Goal: Task Accomplishment & Management: Manage account settings

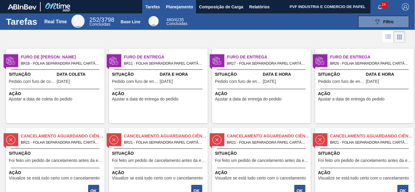
click at [177, 7] on span "Planejamento" at bounding box center [179, 6] width 27 height 7
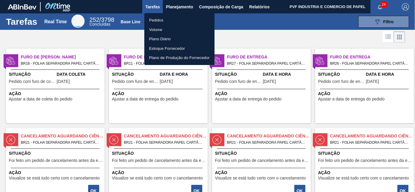
click at [158, 18] on li "Pedidos" at bounding box center [179, 21] width 70 height 10
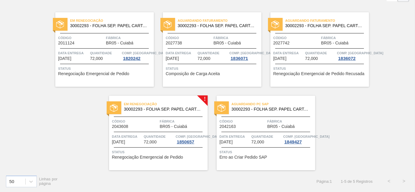
scroll to position [41, 0]
click at [155, 127] on div "Código 2043608" at bounding box center [135, 123] width 46 height 10
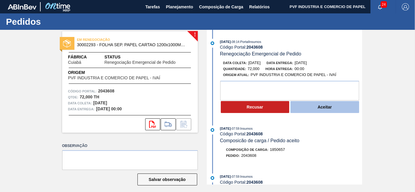
click at [315, 107] on button "Aceitar" at bounding box center [324, 107] width 69 height 12
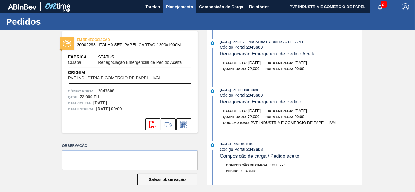
click at [175, 8] on span "Planejamento" at bounding box center [179, 6] width 27 height 7
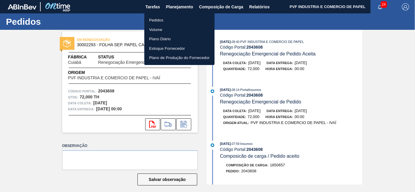
click at [162, 18] on li "Pedidos" at bounding box center [179, 21] width 70 height 10
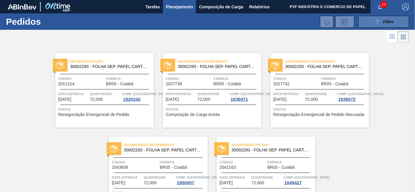
click at [371, 23] on button "089F7B8B-B2A5-4AFE-B5C0-19BA573D28AC Filtro" at bounding box center [383, 22] width 51 height 12
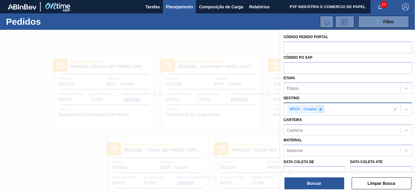
click at [319, 110] on icon at bounding box center [320, 109] width 4 height 4
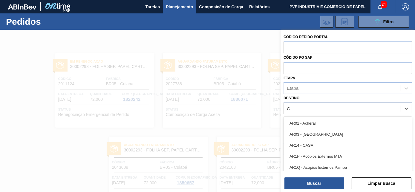
scroll to position [16, 0]
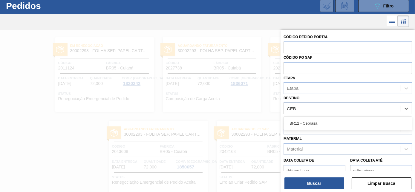
type input "CEBR"
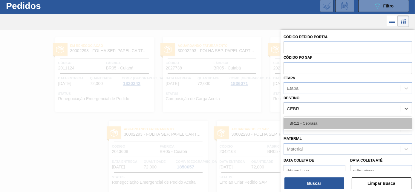
click at [315, 125] on div "BR12 - Cebrasa" at bounding box center [347, 123] width 128 height 11
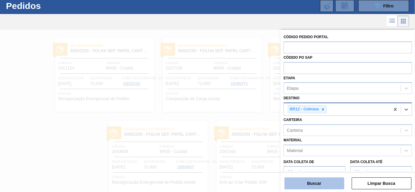
click at [314, 184] on button "Buscar" at bounding box center [314, 184] width 60 height 12
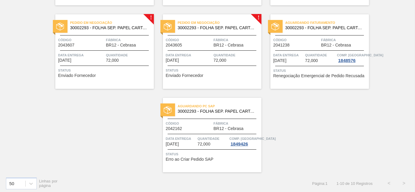
scroll to position [125, 0]
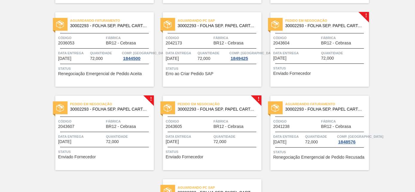
click at [318, 41] on span "Código" at bounding box center [296, 38] width 46 height 6
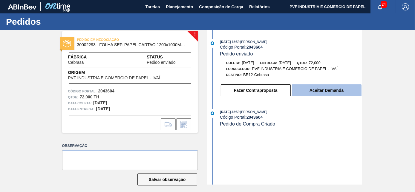
click at [325, 93] on button "Aceitar Demanda" at bounding box center [327, 90] width 70 height 12
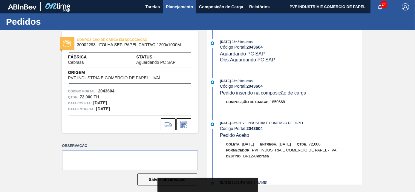
click at [183, 6] on span "Planejamento" at bounding box center [179, 6] width 27 height 7
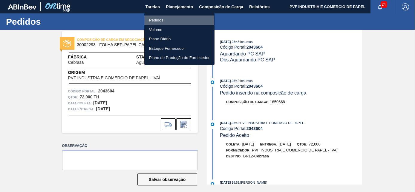
click at [147, 19] on li "Pedidos" at bounding box center [179, 21] width 70 height 10
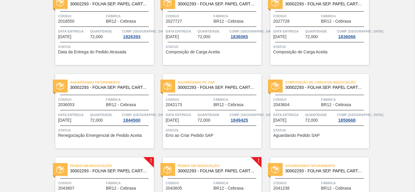
scroll to position [108, 0]
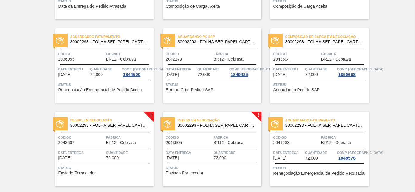
click at [294, 56] on span "Código" at bounding box center [296, 54] width 46 height 6
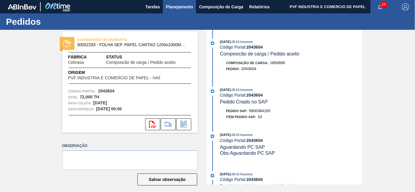
click at [178, 2] on button "Planejamento" at bounding box center [179, 6] width 33 height 13
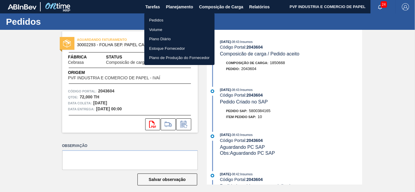
click at [160, 19] on li "Pedidos" at bounding box center [179, 21] width 70 height 10
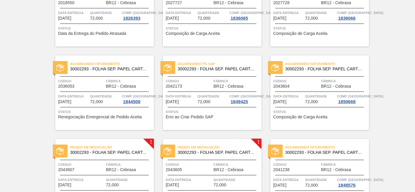
scroll to position [163, 0]
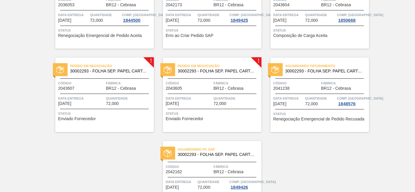
click at [120, 75] on div "Pedido em Negociação 30002293 - FOLHA SEP. PAPEL CARTAO 1200x1000M 350g" at bounding box center [104, 68] width 99 height 13
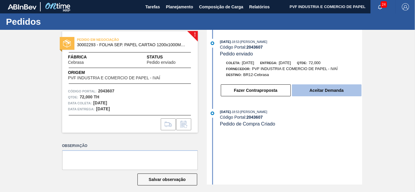
click at [326, 90] on button "Aceitar Demanda" at bounding box center [327, 90] width 70 height 12
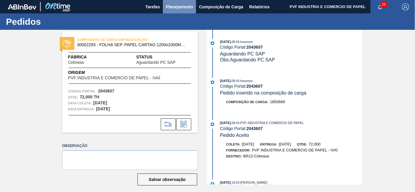
click at [178, 3] on span "Planejamento" at bounding box center [179, 6] width 27 height 7
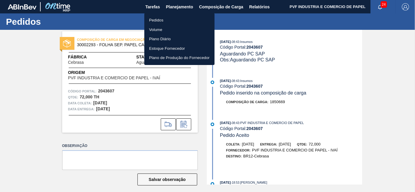
click at [161, 20] on li "Pedidos" at bounding box center [179, 21] width 70 height 10
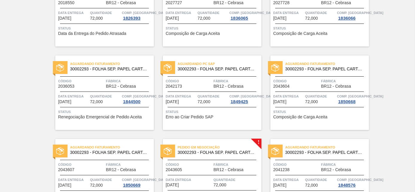
scroll to position [163, 0]
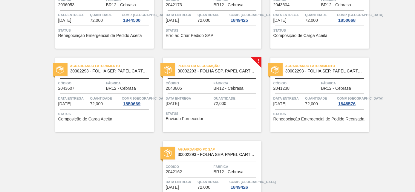
click at [105, 99] on span "Quantidade" at bounding box center [105, 99] width 30 height 6
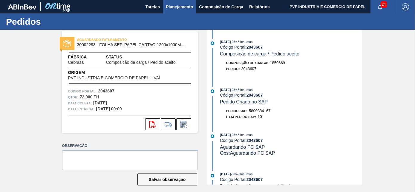
click at [179, 5] on span "Planejamento" at bounding box center [179, 6] width 27 height 7
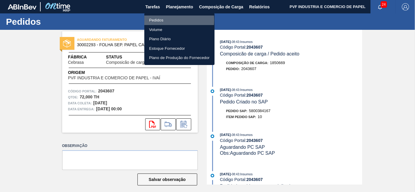
click at [159, 20] on li "Pedidos" at bounding box center [179, 21] width 70 height 10
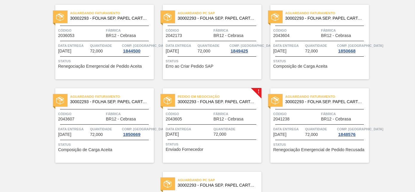
scroll to position [163, 0]
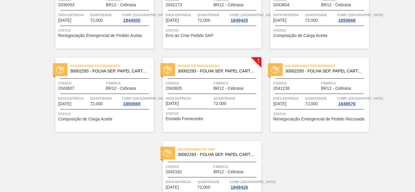
click at [205, 73] on div "Pedido em Negociação 30002293 - FOLHA SEP. PAPEL CARTAO 1200x1000M 350g" at bounding box center [212, 68] width 99 height 13
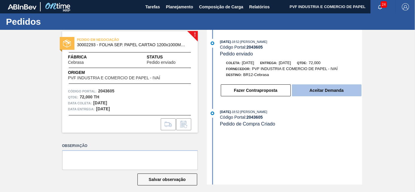
click at [337, 92] on button "Aceitar Demanda" at bounding box center [327, 90] width 70 height 12
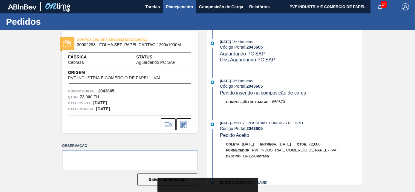
click at [177, 7] on span "Planejamento" at bounding box center [179, 6] width 27 height 7
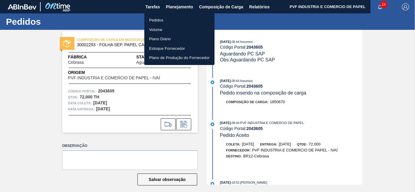
click at [163, 20] on li "Pedidos" at bounding box center [179, 21] width 70 height 10
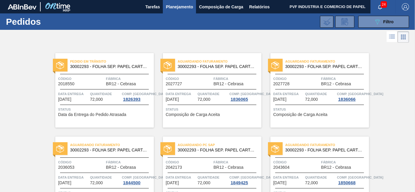
scroll to position [136, 0]
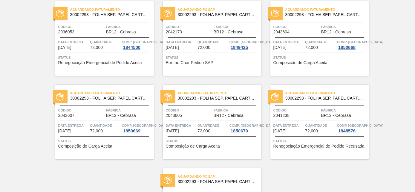
click at [217, 107] on div "Aguardando Faturamento 30002293 - FOLHA SEP. PAPEL CARTAO 1200x1000M 350g Códig…" at bounding box center [212, 122] width 99 height 75
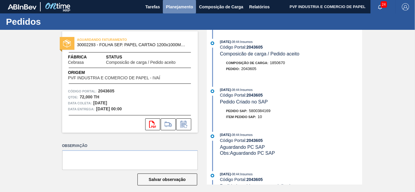
click at [181, 9] on span "Planejamento" at bounding box center [179, 6] width 27 height 7
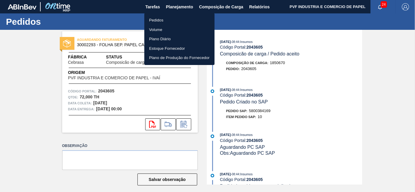
click at [163, 20] on li "Pedidos" at bounding box center [179, 21] width 70 height 10
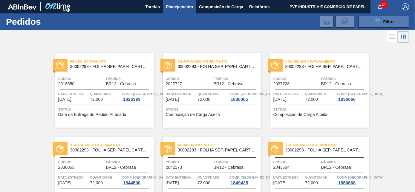
click at [375, 18] on icon "089F7B8B-B2A5-4AFE-B5C0-19BA573D28AC" at bounding box center [377, 21] width 7 height 7
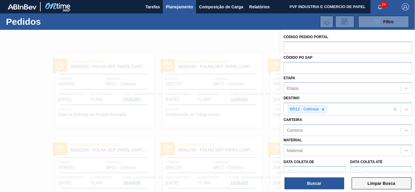
click at [377, 185] on button "Limpar Busca" at bounding box center [381, 184] width 60 height 12
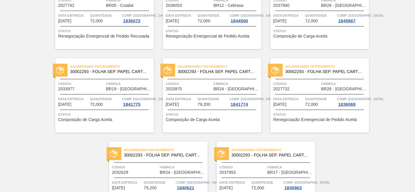
scroll to position [1295, 0]
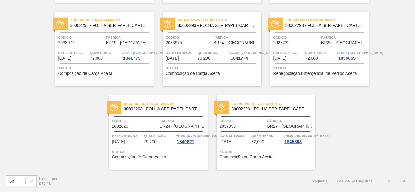
click at [400, 182] on button ">" at bounding box center [403, 181] width 15 height 15
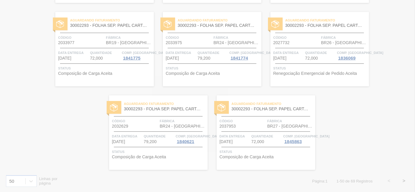
click at [362, 106] on div at bounding box center [207, 96] width 415 height 192
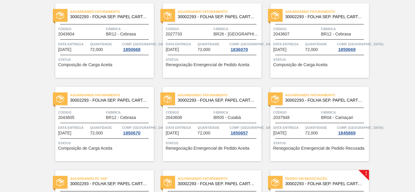
scroll to position [353, 0]
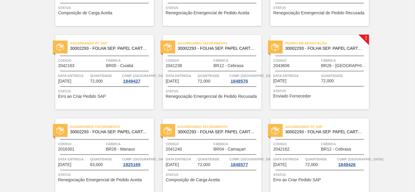
click at [306, 67] on div "Código 2043606" at bounding box center [296, 63] width 46 height 10
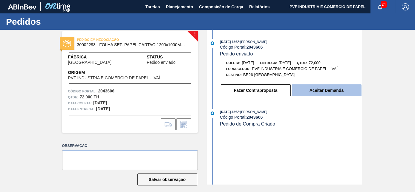
click at [333, 90] on button "Aceitar Demanda" at bounding box center [327, 90] width 70 height 12
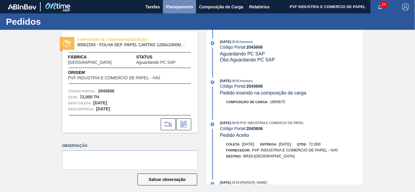
click at [184, 5] on span "Planejamento" at bounding box center [179, 6] width 27 height 7
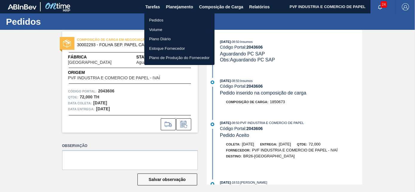
click at [158, 20] on li "Pedidos" at bounding box center [179, 21] width 70 height 10
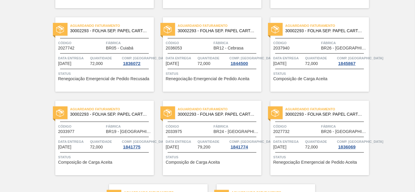
scroll to position [1295, 0]
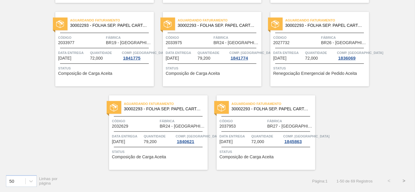
click at [404, 180] on button ">" at bounding box center [403, 181] width 15 height 15
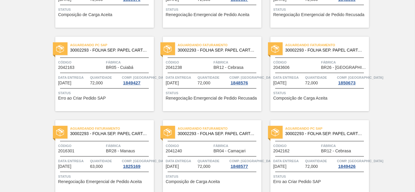
scroll to position [351, 0]
click at [305, 62] on span "Código" at bounding box center [296, 63] width 46 height 6
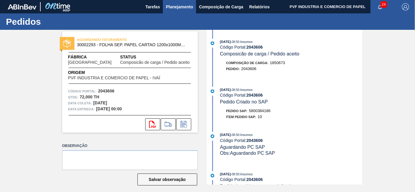
click at [178, 8] on span "Planejamento" at bounding box center [179, 6] width 27 height 7
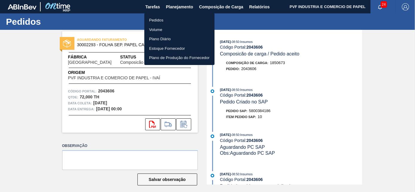
click at [156, 16] on li "Pedidos" at bounding box center [179, 21] width 70 height 10
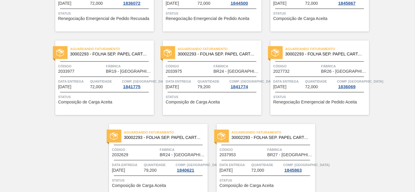
scroll to position [1295, 0]
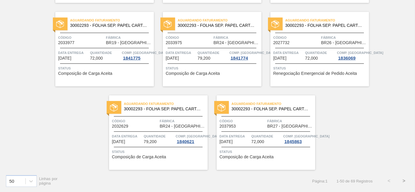
click at [401, 181] on button ">" at bounding box center [403, 181] width 15 height 15
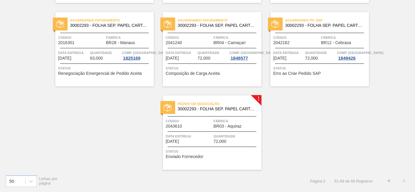
scroll to position [459, 0]
click at [215, 117] on div "Pedido em Negociação 30002293 - FOLHA SEP. PAPEL CARTAO 1200x1000M 350g Código …" at bounding box center [212, 133] width 99 height 75
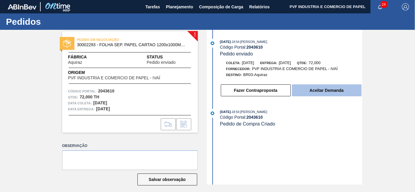
click at [312, 92] on button "Aceitar Demanda" at bounding box center [327, 90] width 70 height 12
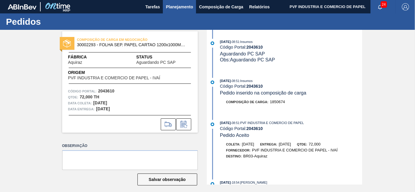
click at [174, 8] on span "Planejamento" at bounding box center [179, 6] width 27 height 7
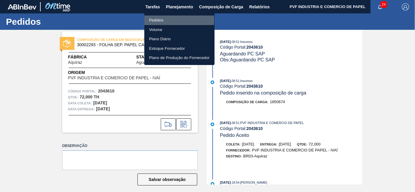
click at [160, 20] on li "Pedidos" at bounding box center [179, 21] width 70 height 10
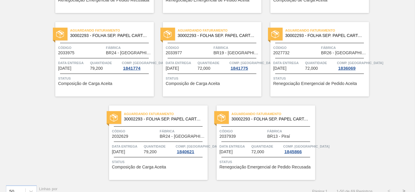
scroll to position [1295, 0]
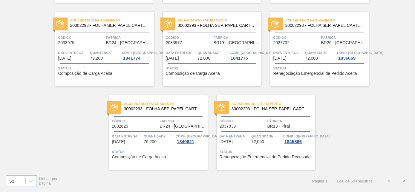
click at [404, 181] on button ">" at bounding box center [403, 181] width 15 height 15
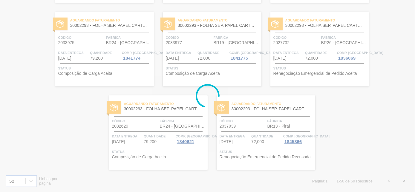
scroll to position [459, 0]
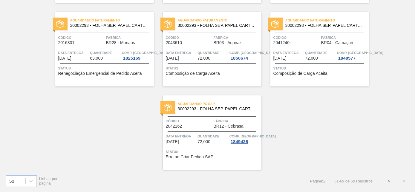
click at [214, 36] on span "Fábrica" at bounding box center [236, 38] width 46 height 6
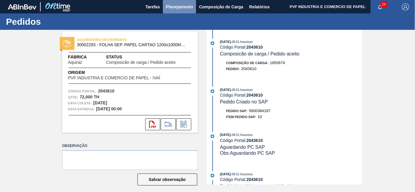
click at [179, 7] on span "Planejamento" at bounding box center [179, 6] width 27 height 7
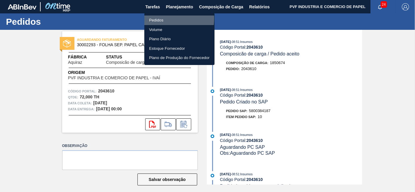
click at [160, 19] on li "Pedidos" at bounding box center [179, 21] width 70 height 10
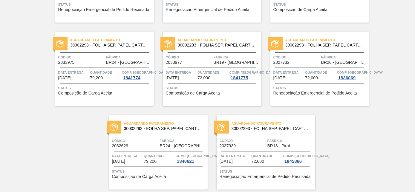
scroll to position [1295, 0]
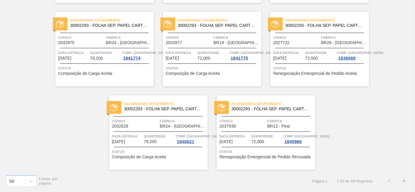
click at [404, 183] on button ">" at bounding box center [403, 181] width 15 height 15
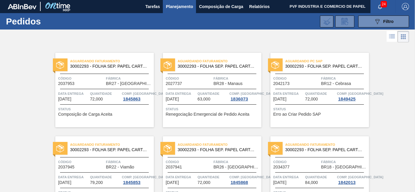
scroll to position [0, 0]
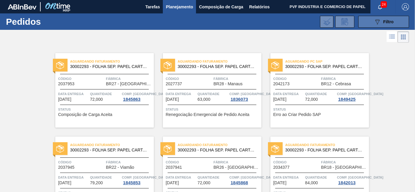
click at [371, 21] on button "089F7B8B-B2A5-4AFE-B5C0-19BA573D28AC Filtro" at bounding box center [383, 22] width 51 height 12
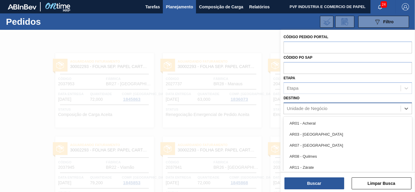
click at [309, 107] on div "Unidade de Negócio" at bounding box center [307, 108] width 41 height 5
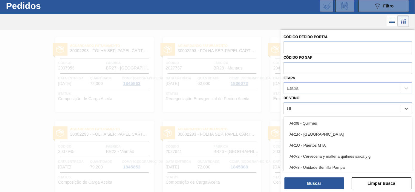
type input "UBER"
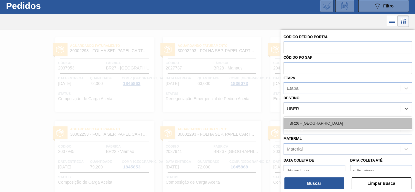
click at [314, 122] on div "BR26 - [GEOGRAPHIC_DATA]" at bounding box center [347, 123] width 128 height 11
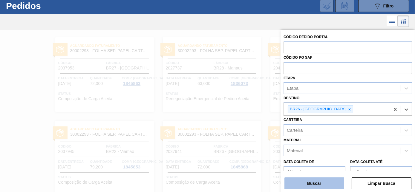
click at [319, 182] on button "Buscar" at bounding box center [314, 184] width 60 height 12
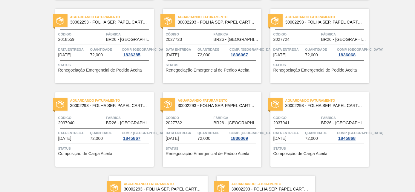
scroll to position [0, 0]
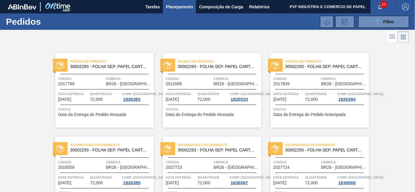
click at [107, 94] on span "Quantidade" at bounding box center [105, 94] width 30 height 6
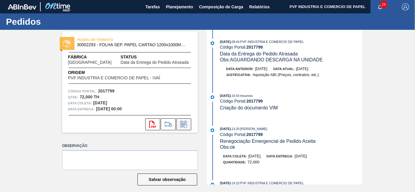
click at [181, 124] on icon at bounding box center [183, 125] width 4 height 4
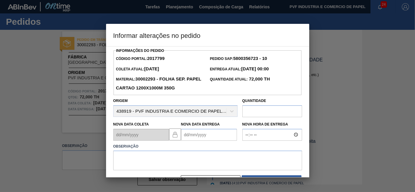
click at [188, 136] on Entrega2017799 "Nova Data Entrega" at bounding box center [209, 135] width 56 height 12
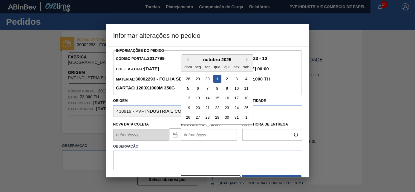
click at [218, 79] on div "1" at bounding box center [217, 79] width 8 height 8
type Entrega2017799 "[DATE]"
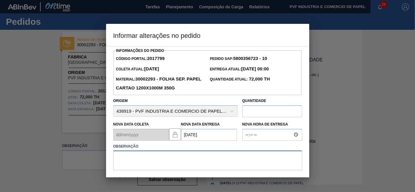
click at [153, 156] on textarea at bounding box center [207, 161] width 189 height 20
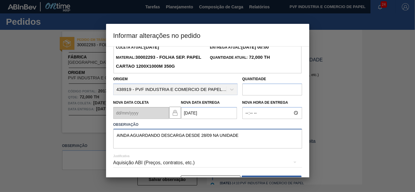
scroll to position [41, 0]
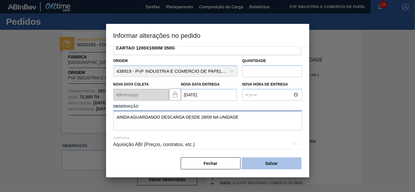
type textarea "AINDA AGUARDANDO DESCARGA DESDE 28/09 NA UNIDADE"
click at [262, 160] on button "Salvar" at bounding box center [272, 164] width 60 height 12
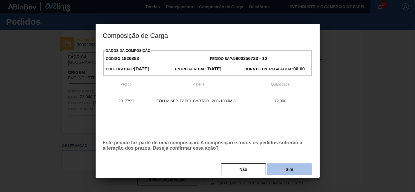
click at [277, 169] on button "Sim" at bounding box center [289, 170] width 45 height 12
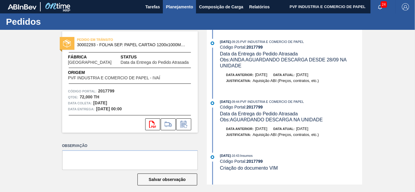
click at [185, 5] on span "Planejamento" at bounding box center [179, 6] width 27 height 7
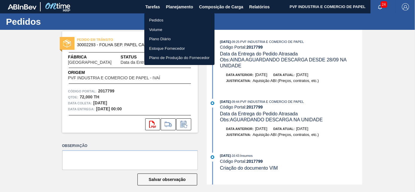
click at [157, 18] on li "Pedidos" at bounding box center [179, 21] width 70 height 10
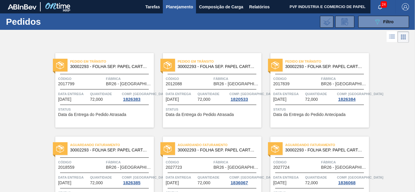
click at [209, 79] on span "Código" at bounding box center [189, 79] width 46 height 6
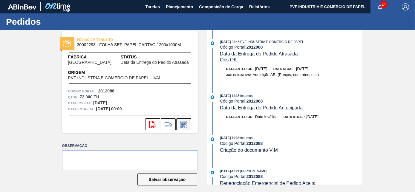
click at [186, 124] on icon at bounding box center [184, 124] width 10 height 7
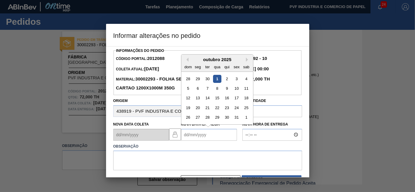
click at [190, 136] on Entrega2012088 "Nova Data Entrega" at bounding box center [209, 135] width 56 height 12
click at [196, 90] on div "6" at bounding box center [197, 88] width 8 height 8
type Entrega2012088 "[DATE]"
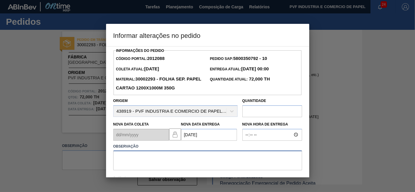
click at [173, 158] on textarea at bounding box center [207, 161] width 189 height 20
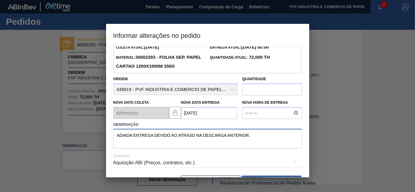
scroll to position [41, 0]
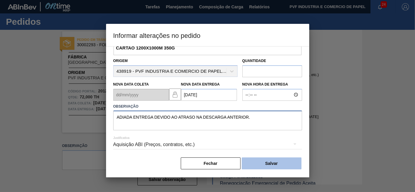
type textarea "ADIADA ENTREGA DEVIDO AO ATRASO NA DESCARGA ANTERIOR."
click at [275, 163] on button "Salvar" at bounding box center [272, 164] width 60 height 12
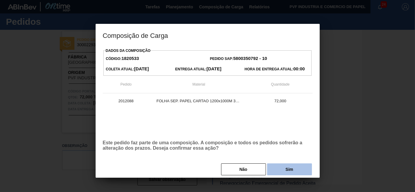
click at [295, 170] on button "Sim" at bounding box center [289, 170] width 45 height 12
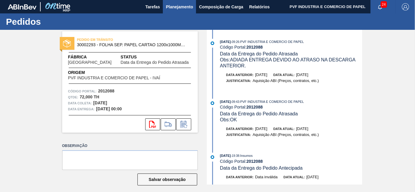
click at [176, 3] on span "Planejamento" at bounding box center [179, 6] width 27 height 7
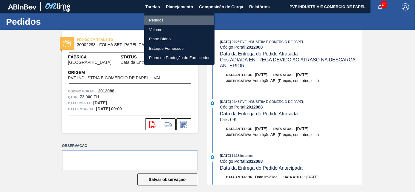
click at [161, 19] on li "Pedidos" at bounding box center [179, 21] width 70 height 10
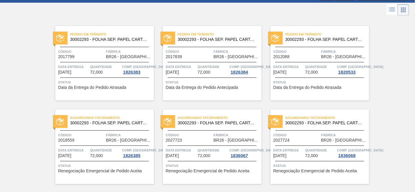
scroll to position [27, 0]
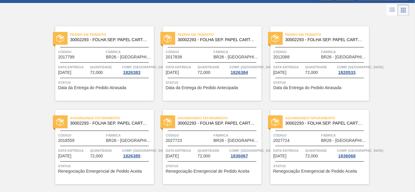
click at [193, 52] on span "Código" at bounding box center [189, 52] width 46 height 6
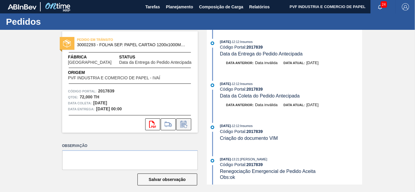
click at [181, 126] on icon at bounding box center [184, 124] width 10 height 7
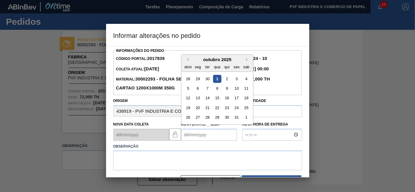
click at [189, 136] on Entrega2017839 "Nova Data Entrega" at bounding box center [209, 135] width 56 height 12
click at [201, 98] on div "13" at bounding box center [197, 98] width 8 height 8
type Entrega2017839 "[DATE]"
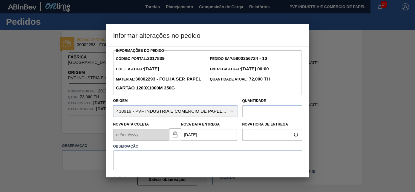
click at [190, 156] on textarea at bounding box center [207, 161] width 189 height 20
drag, startPoint x: 133, startPoint y: 158, endPoint x: 114, endPoint y: 158, distance: 19.1
click at [114, 158] on textarea "ADIADO DEVIDO A DESCARGA EM ENTREGAS ANTERIORES" at bounding box center [207, 161] width 189 height 20
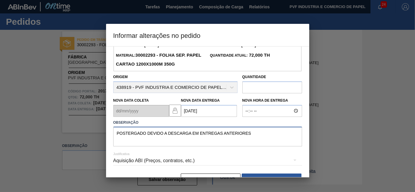
scroll to position [41, 0]
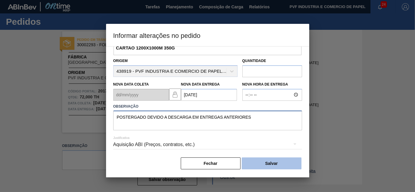
type textarea "POSTERGADO DEVIDO A DESCARGA EM ENTREGAS ANTERIORES"
click at [256, 161] on button "Salvar" at bounding box center [272, 164] width 60 height 12
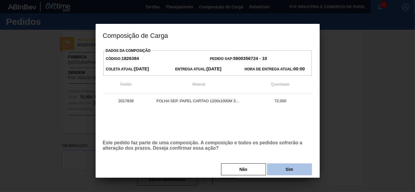
click at [278, 170] on button "Sim" at bounding box center [289, 170] width 45 height 12
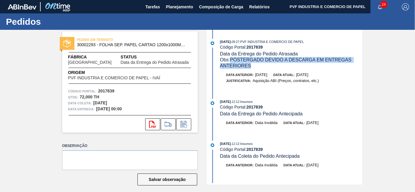
drag, startPoint x: 231, startPoint y: 61, endPoint x: 250, endPoint y: 65, distance: 19.6
click at [250, 65] on span "Obs: POSTERGADO DEVIDO A DESCARGA EM ENTREGAS ANTERIORES" at bounding box center [286, 62] width 133 height 11
copy span "POSTERGADO DEVIDO A DESCARGA EM ENTREGAS ANTERIORES"
click at [176, 6] on span "Planejamento" at bounding box center [179, 6] width 27 height 7
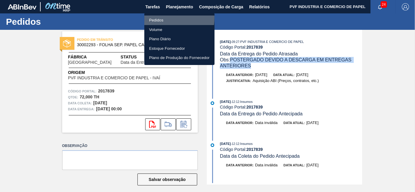
click at [159, 18] on li "Pedidos" at bounding box center [179, 21] width 70 height 10
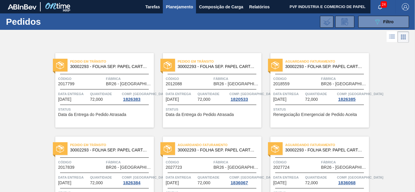
click at [293, 82] on div "Código 2018559" at bounding box center [296, 81] width 46 height 10
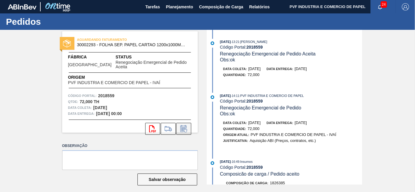
click at [182, 125] on icon at bounding box center [183, 128] width 6 height 7
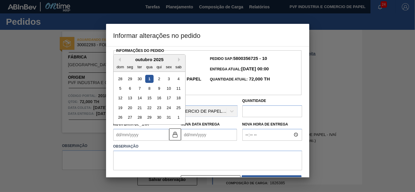
click at [135, 134] on Coleta2018559 "Nova Data Coleta" at bounding box center [141, 135] width 56 height 12
click at [170, 98] on div "17" at bounding box center [169, 98] width 8 height 8
type Coleta2018559 "[DATE]"
type Entrega2018559 "[DATE]"
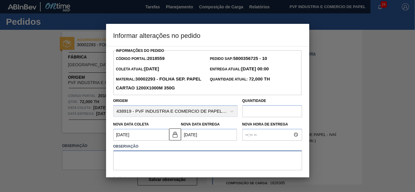
click at [167, 153] on textarea at bounding box center [207, 161] width 189 height 20
paste textarea "POSTERGADO DEVIDO A DESCARGA EM ENTREGAS ANTERIORES"
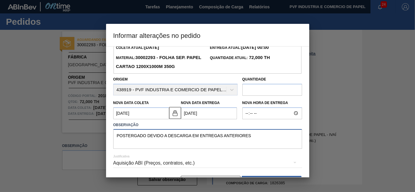
scroll to position [41, 0]
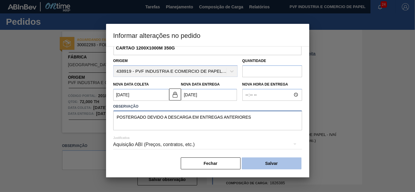
type textarea "POSTERGADO DEVIDO A DESCARGA EM ENTREGAS ANTERIORES"
click at [281, 162] on button "Salvar" at bounding box center [272, 164] width 60 height 12
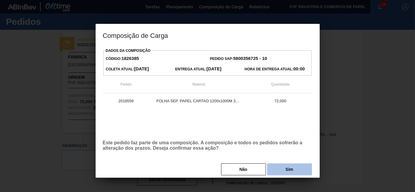
click at [285, 170] on button "Sim" at bounding box center [289, 170] width 45 height 12
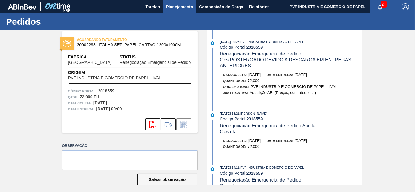
click at [181, 9] on span "Planejamento" at bounding box center [179, 6] width 27 height 7
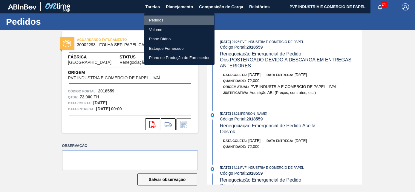
click at [158, 21] on li "Pedidos" at bounding box center [179, 21] width 70 height 10
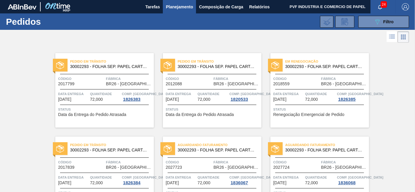
scroll to position [108, 0]
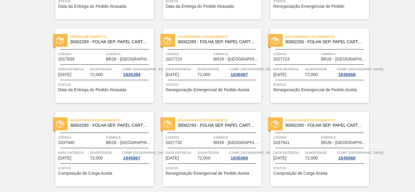
click at [195, 59] on div "Código 2027723" at bounding box center [189, 56] width 46 height 10
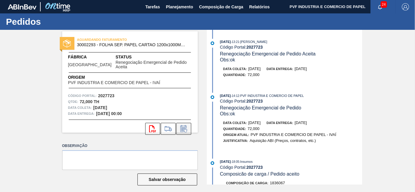
click at [182, 125] on icon at bounding box center [184, 128] width 10 height 7
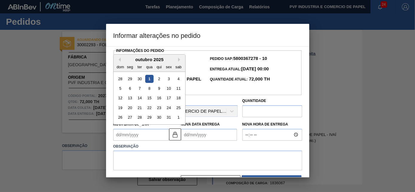
click at [142, 137] on Coleta2027723 "Nova Data Coleta" at bounding box center [141, 135] width 56 height 12
click at [161, 109] on div "23" at bounding box center [159, 108] width 8 height 8
type Coleta2027723 "[DATE]"
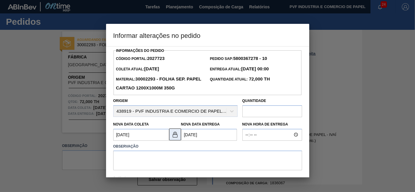
click at [173, 135] on img at bounding box center [174, 134] width 7 height 7
click at [186, 136] on Entrega2027723 "[DATE]" at bounding box center [209, 135] width 56 height 12
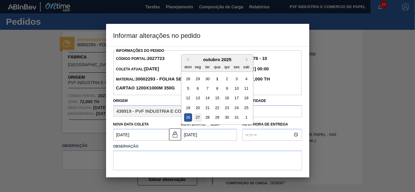
click at [196, 117] on div "27" at bounding box center [197, 117] width 8 height 8
type Entrega2027723 "[DATE]"
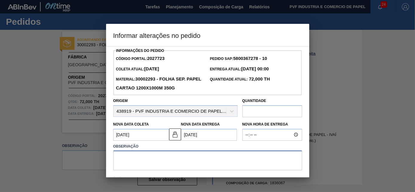
click at [177, 155] on textarea at bounding box center [207, 161] width 189 height 20
paste textarea "POSTERGADO DEVIDO A DESCARGA EM ENTREGAS ANTERIORES"
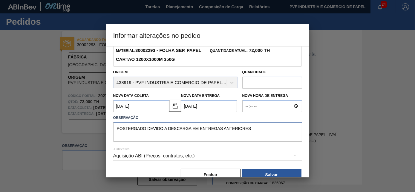
scroll to position [41, 0]
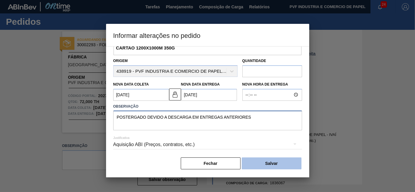
type textarea "POSTERGADO DEVIDO A DESCARGA EM ENTREGAS ANTERIORES"
click at [258, 163] on button "Salvar" at bounding box center [272, 164] width 60 height 12
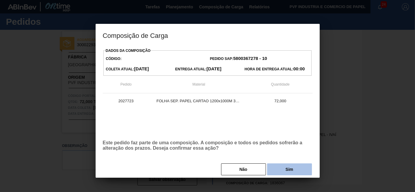
click at [279, 171] on button "Sim" at bounding box center [289, 170] width 45 height 12
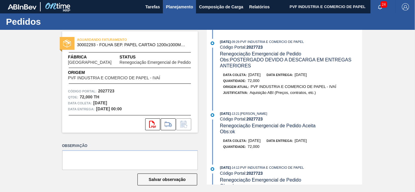
click at [174, 5] on span "Planejamento" at bounding box center [179, 6] width 27 height 7
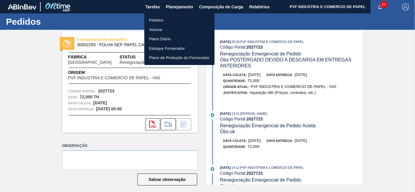
click at [161, 18] on li "Pedidos" at bounding box center [179, 21] width 70 height 10
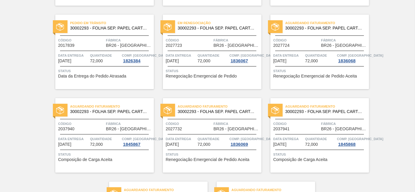
scroll to position [163, 0]
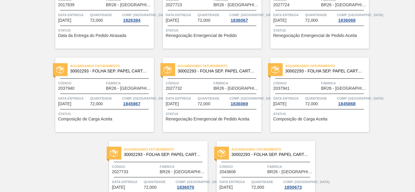
click at [305, 7] on div "Aguardando Faturamento 30002293 - FOLHA SEP. PAPEL CARTAO 1200x1000M 350g Códig…" at bounding box center [319, 11] width 99 height 75
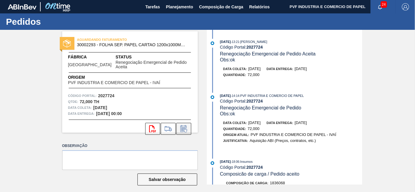
click at [181, 128] on icon at bounding box center [183, 130] width 4 height 4
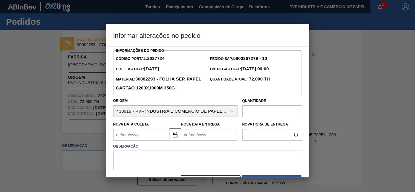
click at [150, 139] on Coleta2027724 "Nova Data Coleta" at bounding box center [141, 135] width 56 height 12
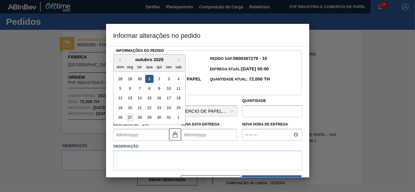
click at [130, 117] on div "27" at bounding box center [130, 117] width 8 height 8
type Coleta2027724 "[DATE]"
type Entrega2027724 "[DATE]"
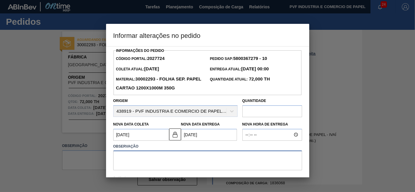
click at [151, 159] on textarea at bounding box center [207, 161] width 189 height 20
paste textarea "POSTERGADO DEVIDO A DESCARGA EM ENTREGAS ANTERIORES"
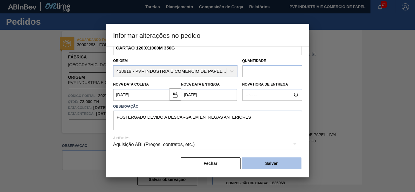
type textarea "POSTERGADO DEVIDO A DESCARGA EM ENTREGAS ANTERIORES"
click at [265, 167] on button "Salvar" at bounding box center [272, 164] width 60 height 12
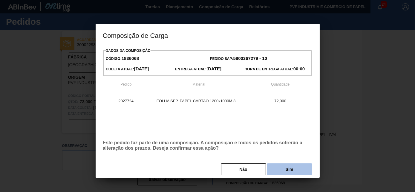
click at [281, 172] on button "Sim" at bounding box center [289, 170] width 45 height 12
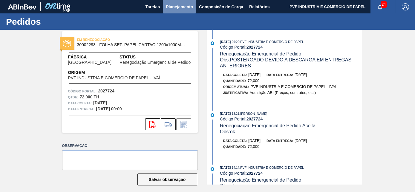
click at [187, 9] on span "Planejamento" at bounding box center [179, 6] width 27 height 7
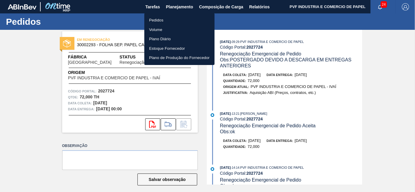
click at [156, 18] on li "Pedidos" at bounding box center [179, 21] width 70 height 10
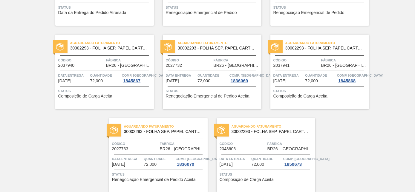
scroll to position [190, 0]
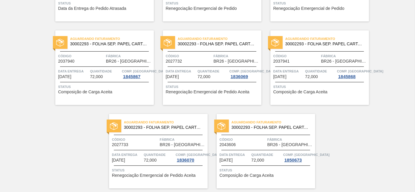
click at [210, 62] on div "Código 2027732" at bounding box center [189, 58] width 46 height 10
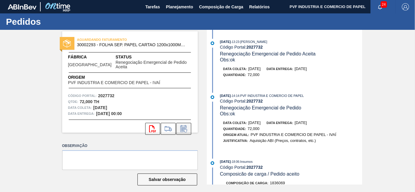
click at [185, 125] on icon at bounding box center [183, 128] width 6 height 7
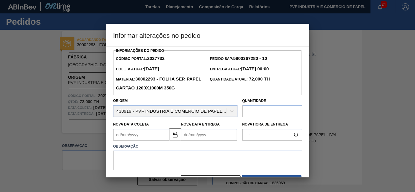
click at [140, 139] on Coleta2027732 "Nova Data Coleta" at bounding box center [141, 135] width 56 height 12
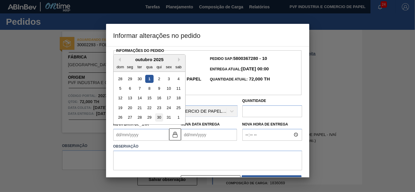
click at [157, 119] on div "30" at bounding box center [159, 117] width 8 height 8
type Coleta2027732 "[DATE]"
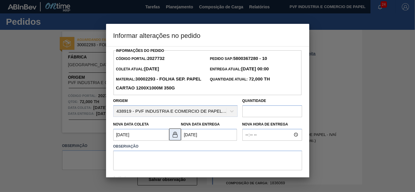
click at [173, 137] on img at bounding box center [174, 134] width 7 height 7
click at [186, 136] on Entrega2027732 "[DATE]" at bounding box center [209, 135] width 56 height 12
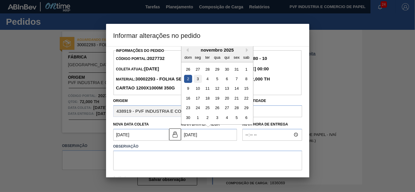
click at [197, 79] on div "3" at bounding box center [197, 79] width 8 height 8
type Entrega2027732 "[DATE]"
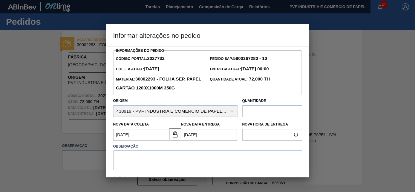
click at [161, 158] on textarea at bounding box center [207, 161] width 189 height 20
paste textarea "5800367280"
type textarea "5"
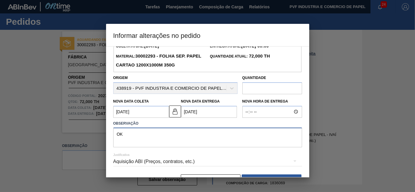
scroll to position [41, 0]
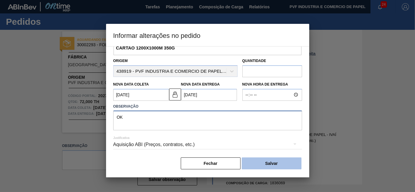
type textarea "OK"
click at [284, 162] on button "Salvar" at bounding box center [272, 164] width 60 height 12
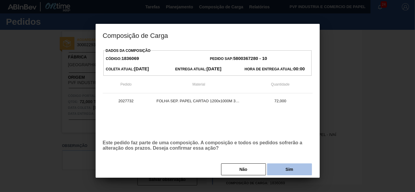
click at [286, 170] on button "Sim" at bounding box center [289, 170] width 45 height 12
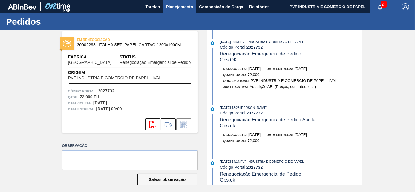
click at [175, 8] on span "Planejamento" at bounding box center [179, 6] width 27 height 7
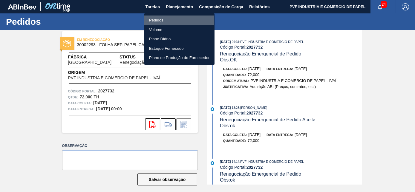
click at [161, 21] on li "Pedidos" at bounding box center [179, 21] width 70 height 10
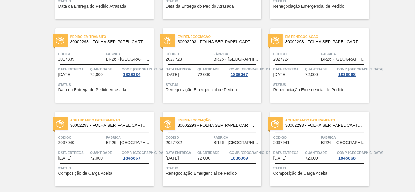
scroll to position [190, 0]
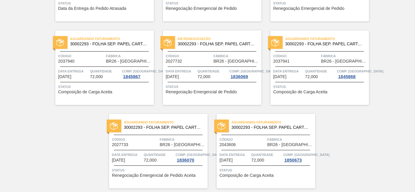
click at [134, 150] on div "Aguardando Faturamento 30002293 - FOLHA SEP. PAPEL CARTAO 1200x1000M 350g Códig…" at bounding box center [158, 151] width 99 height 75
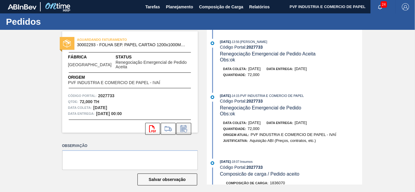
click at [184, 125] on icon at bounding box center [184, 128] width 10 height 7
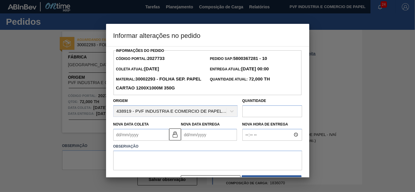
click at [141, 132] on Coleta2027733 "Nova Data Coleta" at bounding box center [141, 135] width 56 height 12
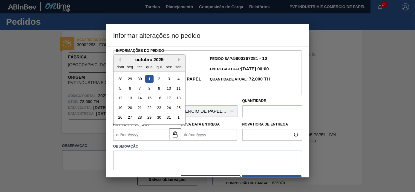
click at [179, 61] on button "Next Month" at bounding box center [180, 60] width 4 height 4
click at [161, 90] on div "6" at bounding box center [159, 88] width 8 height 8
type Coleta2027733 "[DATE]"
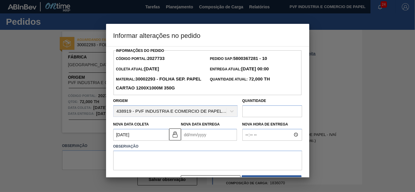
click at [186, 138] on Entrega2027733 "Nova Data Entrega" at bounding box center [209, 135] width 56 height 12
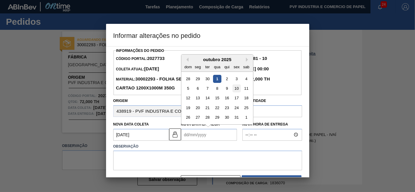
click at [236, 89] on div "10" at bounding box center [236, 88] width 8 height 8
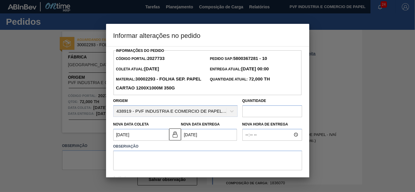
click at [193, 138] on Entrega2027733 "[DATE]" at bounding box center [209, 135] width 56 height 12
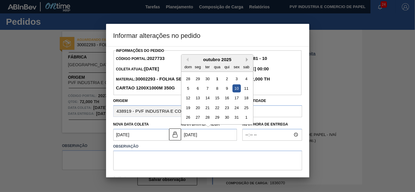
click at [247, 60] on button "Next Month" at bounding box center [248, 60] width 4 height 4
click at [198, 99] on div "10" at bounding box center [197, 98] width 8 height 8
type Entrega2027733 "[DATE]"
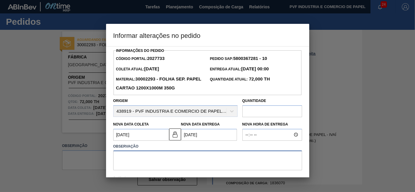
click at [155, 162] on textarea at bounding box center [207, 161] width 189 height 20
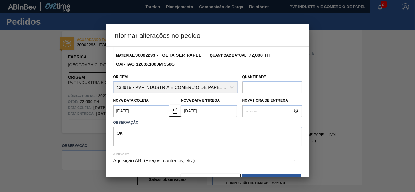
scroll to position [41, 0]
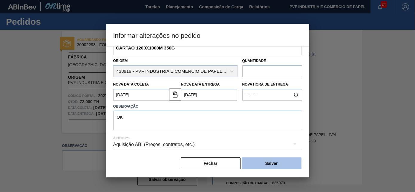
type textarea "OK"
click at [257, 162] on button "Salvar" at bounding box center [272, 164] width 60 height 12
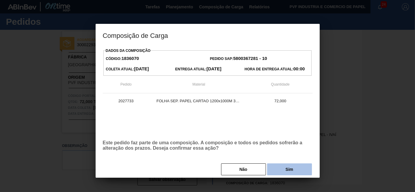
click at [278, 169] on button "Sim" at bounding box center [289, 170] width 45 height 12
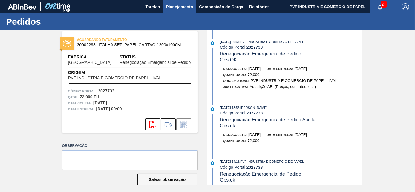
click at [178, 7] on span "Planejamento" at bounding box center [179, 6] width 27 height 7
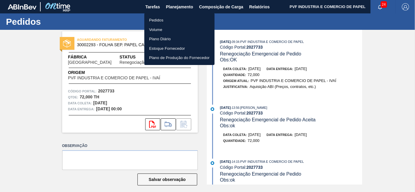
click at [161, 19] on li "Pedidos" at bounding box center [179, 21] width 70 height 10
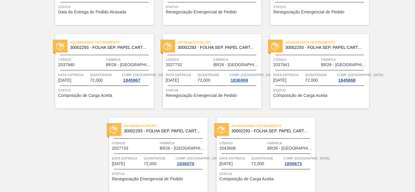
scroll to position [208, 0]
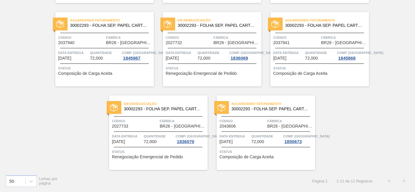
click at [96, 47] on div "Aguardando Faturamento 30002293 - FOLHA SEP. PAPEL CARTAO 1200x1000M 350g Códig…" at bounding box center [104, 49] width 99 height 75
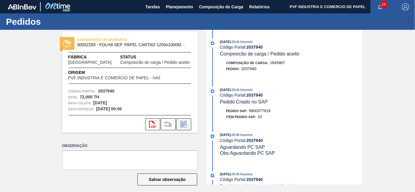
click at [185, 124] on icon at bounding box center [184, 124] width 10 height 7
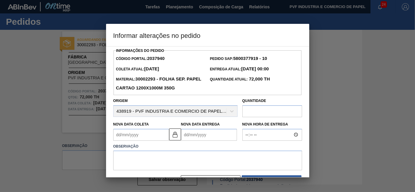
click at [120, 137] on Coleta2037940 "Nova Data Coleta" at bounding box center [141, 135] width 56 height 12
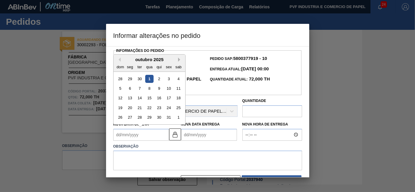
click at [178, 61] on button "Next Month" at bounding box center [180, 60] width 4 height 4
click at [161, 99] on div "13" at bounding box center [159, 98] width 8 height 8
type Coleta2037940 "[DATE]"
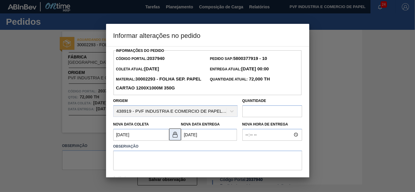
click at [175, 137] on img at bounding box center [174, 134] width 7 height 7
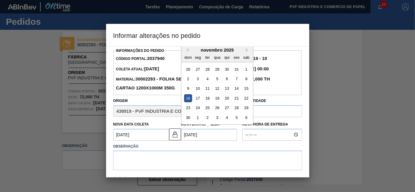
click at [188, 134] on Entrega2037940 "[DATE]" at bounding box center [209, 135] width 56 height 12
click at [194, 99] on div "17" at bounding box center [197, 98] width 8 height 8
type Entrega2037940 "[DATE]"
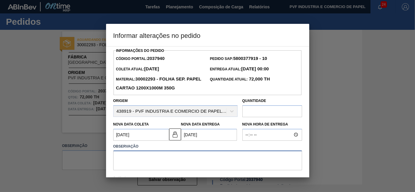
click at [172, 156] on textarea at bounding box center [207, 161] width 189 height 20
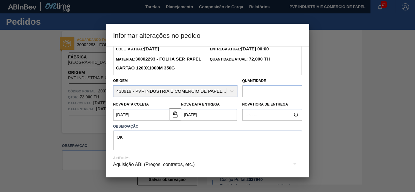
scroll to position [41, 0]
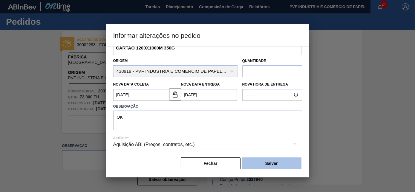
type textarea "OK"
click at [267, 161] on button "Salvar" at bounding box center [272, 164] width 60 height 12
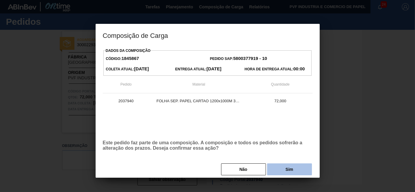
click at [282, 170] on button "Sim" at bounding box center [289, 170] width 45 height 12
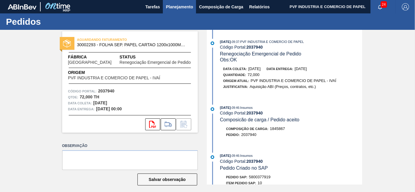
click at [178, 3] on span "Planejamento" at bounding box center [179, 6] width 27 height 7
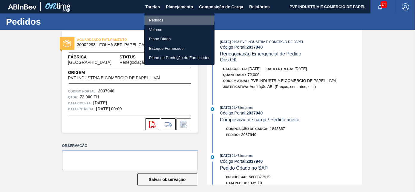
click at [162, 16] on li "Pedidos" at bounding box center [179, 21] width 70 height 10
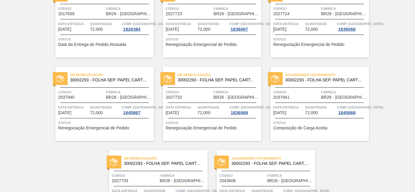
scroll to position [163, 0]
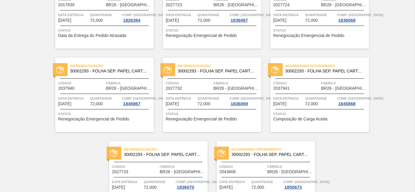
click at [313, 81] on span "Código" at bounding box center [296, 83] width 46 height 6
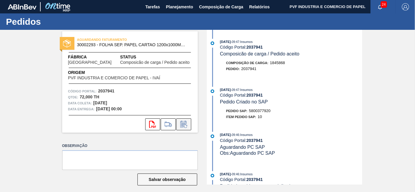
click at [186, 123] on icon at bounding box center [184, 124] width 10 height 7
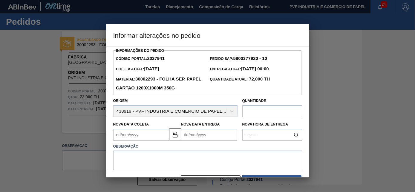
click at [147, 138] on Coleta2037941 "Nova Data Coleta" at bounding box center [141, 135] width 56 height 12
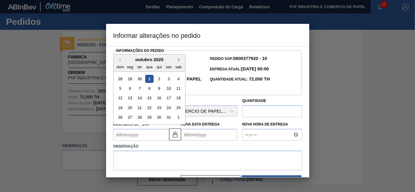
click at [179, 59] on button "Next Month" at bounding box center [180, 60] width 4 height 4
click at [149, 107] on div "19" at bounding box center [149, 108] width 8 height 8
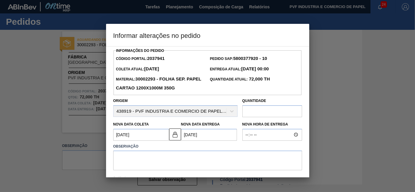
type Coleta2037941 "[DATE]"
click at [172, 138] on img at bounding box center [174, 134] width 7 height 7
click at [187, 135] on Entrega2037941 "[DATE]" at bounding box center [209, 135] width 56 height 12
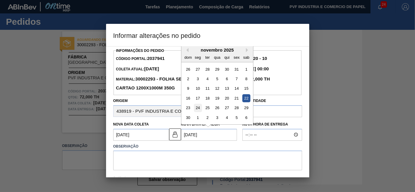
click at [198, 109] on div "24" at bounding box center [197, 108] width 8 height 8
type Entrega2037941 "[DATE]"
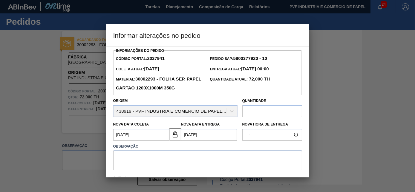
click at [179, 153] on textarea at bounding box center [207, 161] width 189 height 20
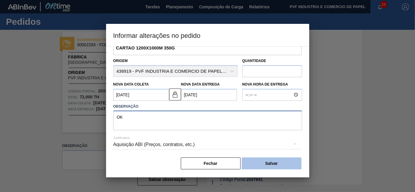
type textarea "OK"
click at [261, 162] on button "Salvar" at bounding box center [272, 164] width 60 height 12
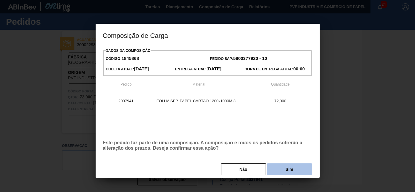
click at [289, 171] on button "Sim" at bounding box center [289, 170] width 45 height 12
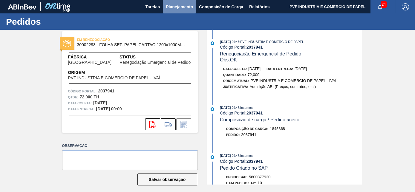
click at [176, 4] on span "Planejamento" at bounding box center [179, 6] width 27 height 7
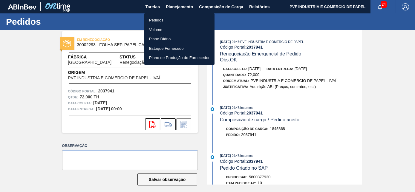
click at [160, 21] on li "Pedidos" at bounding box center [179, 21] width 70 height 10
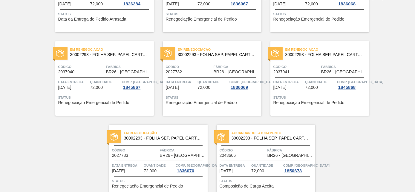
scroll to position [208, 0]
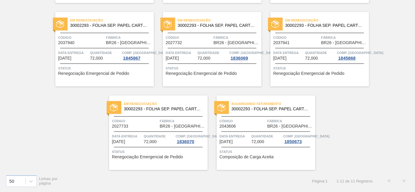
click at [258, 121] on span "Código" at bounding box center [242, 121] width 46 height 6
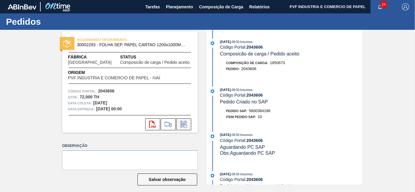
click at [180, 121] on icon at bounding box center [183, 124] width 6 height 7
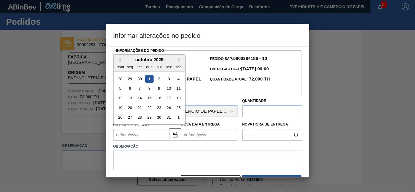
click at [138, 135] on Coleta2043606 "Nova Data Coleta" at bounding box center [141, 135] width 56 height 12
click at [179, 60] on button "Next Month" at bounding box center [180, 60] width 4 height 4
click at [158, 117] on div "27" at bounding box center [159, 117] width 8 height 8
type Coleta2043606 "[DATE]"
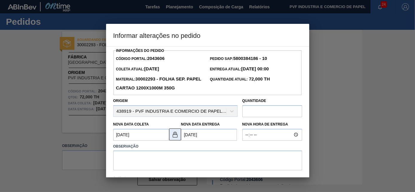
click at [176, 138] on img at bounding box center [174, 134] width 7 height 7
click at [188, 137] on Entrega2043606 "[DATE]" at bounding box center [209, 135] width 56 height 12
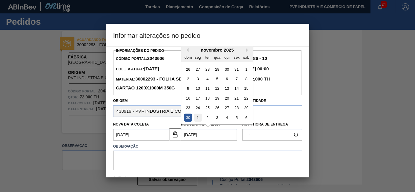
click at [196, 119] on div "1" at bounding box center [197, 118] width 8 height 8
type Entrega2043606 "[DATE]"
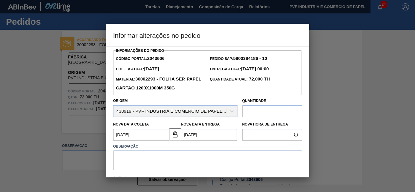
click at [160, 159] on textarea at bounding box center [207, 161] width 189 height 20
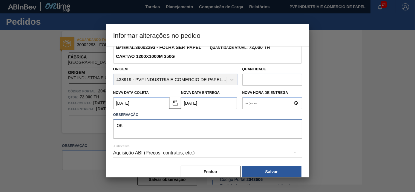
scroll to position [41, 0]
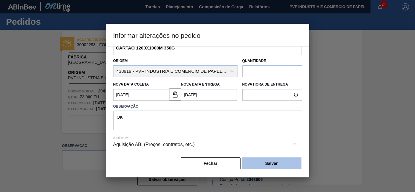
type textarea "OK"
click at [267, 163] on button "Salvar" at bounding box center [272, 164] width 60 height 12
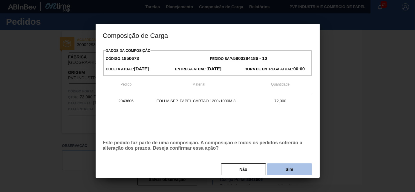
click at [285, 168] on button "Sim" at bounding box center [289, 170] width 45 height 12
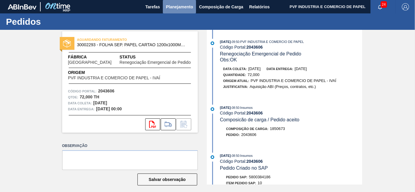
click at [180, 7] on span "Planejamento" at bounding box center [179, 6] width 27 height 7
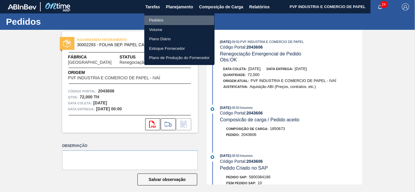
click at [157, 20] on li "Pedidos" at bounding box center [179, 21] width 70 height 10
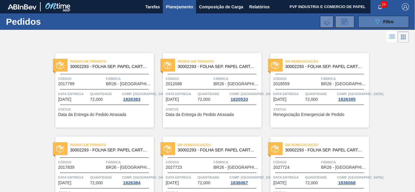
click at [380, 20] on div "089F7B8B-B2A5-4AFE-B5C0-19BA573D28AC Filtro" at bounding box center [384, 21] width 20 height 7
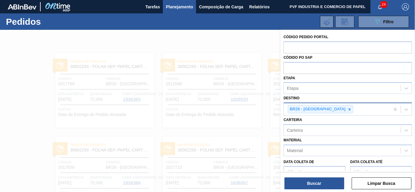
click at [347, 108] on icon at bounding box center [349, 109] width 4 height 4
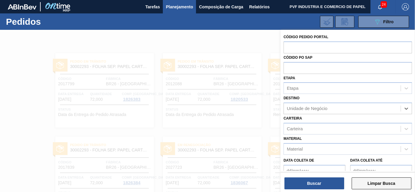
click at [375, 185] on button "Limpar Busca" at bounding box center [381, 184] width 60 height 12
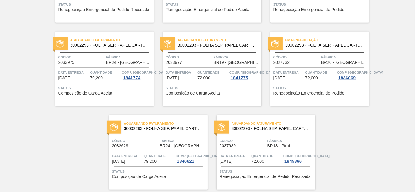
scroll to position [1295, 0]
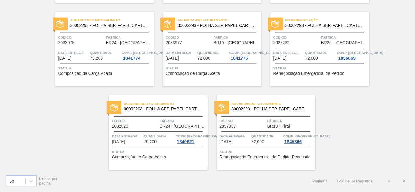
click at [404, 180] on button ">" at bounding box center [403, 181] width 15 height 15
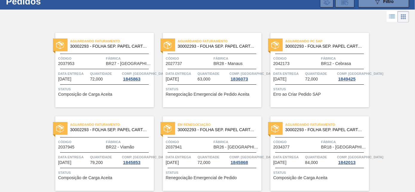
scroll to position [0, 0]
